Goal: Transaction & Acquisition: Purchase product/service

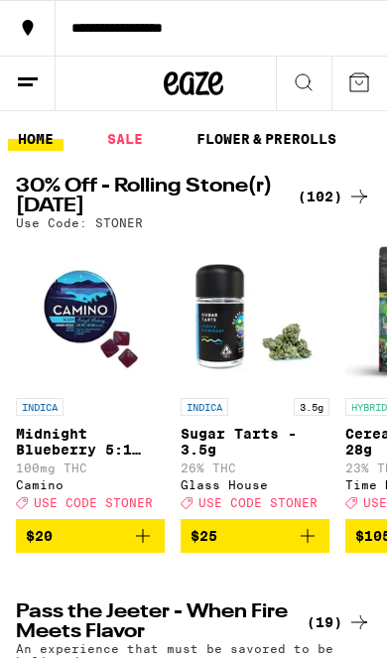
click at [337, 186] on div "(102)" at bounding box center [334, 197] width 73 height 24
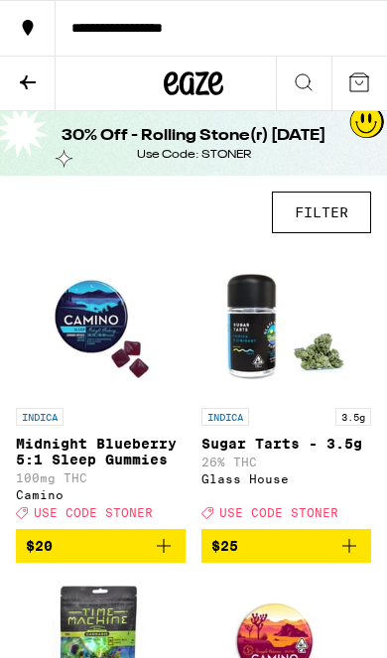
click at [343, 215] on button "FILTER" at bounding box center [321, 213] width 99 height 42
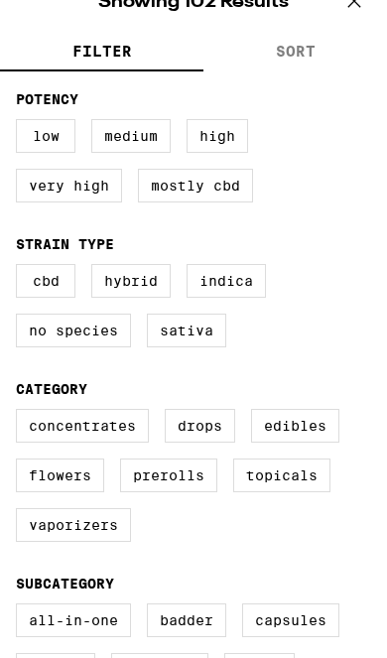
scroll to position [181, 0]
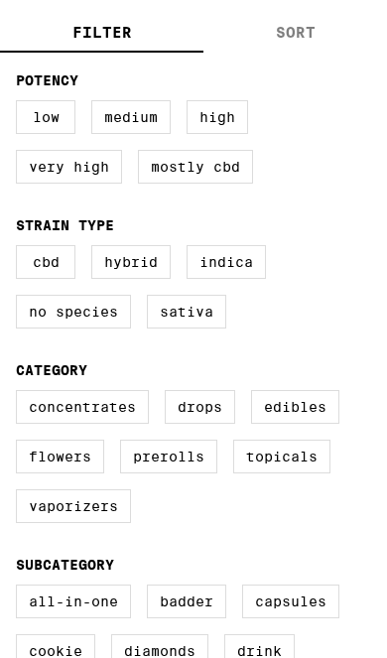
click at [78, 474] on label "Flowers" at bounding box center [60, 457] width 88 height 34
click at [0, 0] on input "Flowers" at bounding box center [0, 0] width 0 height 0
checkbox input "true"
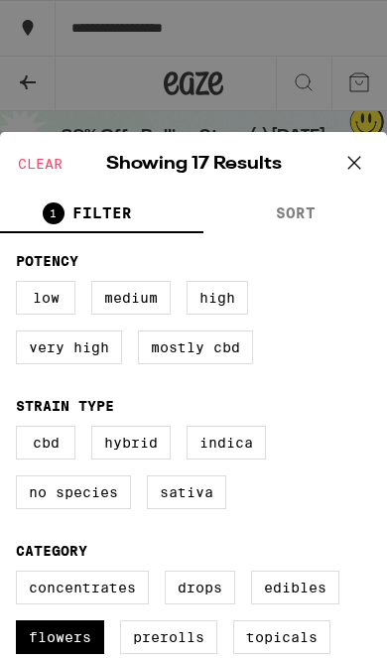
click at [347, 167] on icon at bounding box center [355, 163] width 30 height 30
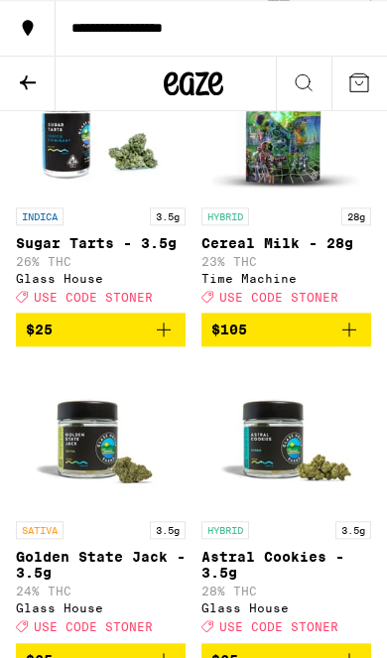
scroll to position [201, 0]
